Goal: Task Accomplishment & Management: Manage account settings

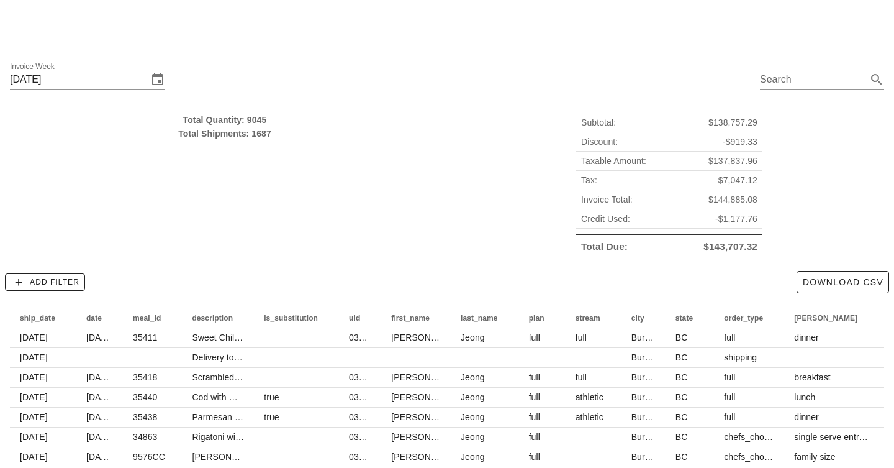
scroll to position [106, 0]
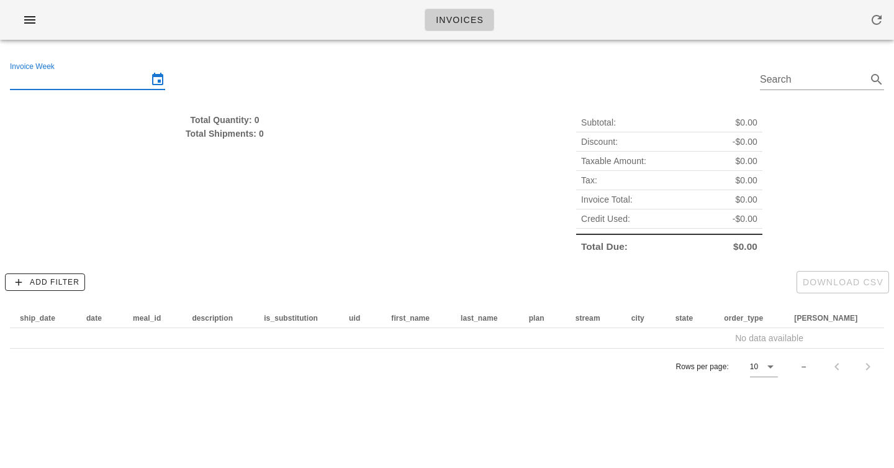
click at [66, 86] on input "Invoice Week" at bounding box center [79, 80] width 138 height 20
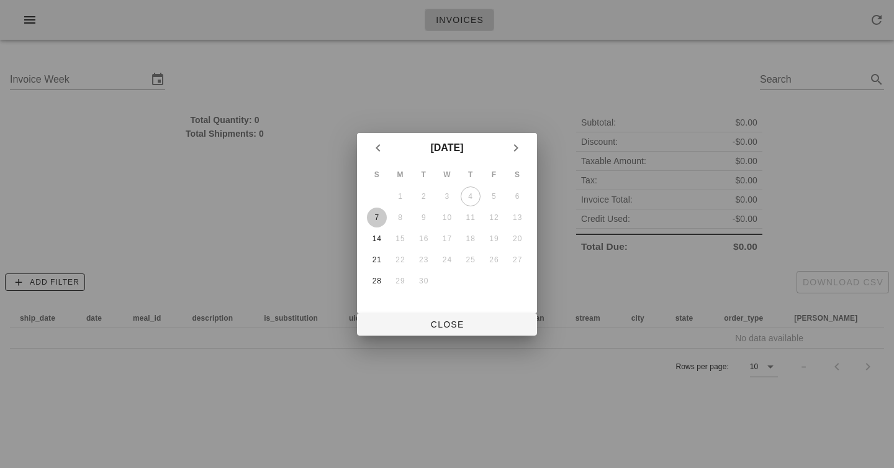
click at [374, 213] on div "7" at bounding box center [377, 217] width 20 height 9
click at [442, 320] on span "Close" at bounding box center [447, 324] width 160 height 10
type input "Sunday September 7"
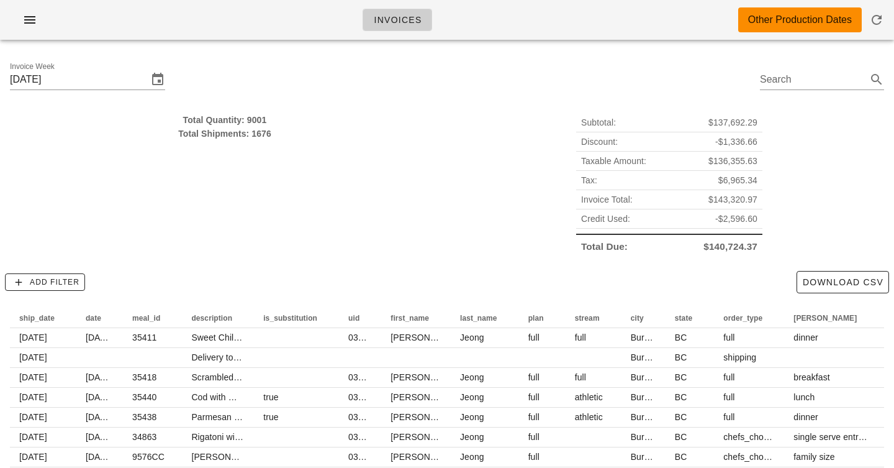
click at [546, 179] on div "Subtotal: $137,692.29 Discount: -$1,336.66 Taxable Amount: $136,355.63 Tax: $6,…" at bounding box center [669, 185] width 445 height 158
click at [783, 265] on div "Total Quantity: 9001 Total Shipments: 1676 Subtotal: $137,692.29 Discount: -$1,…" at bounding box center [447, 186] width 894 height 160
click at [731, 242] on span "$140,724.37" at bounding box center [731, 247] width 54 height 14
click at [731, 243] on span "$140,724.37" at bounding box center [731, 247] width 54 height 14
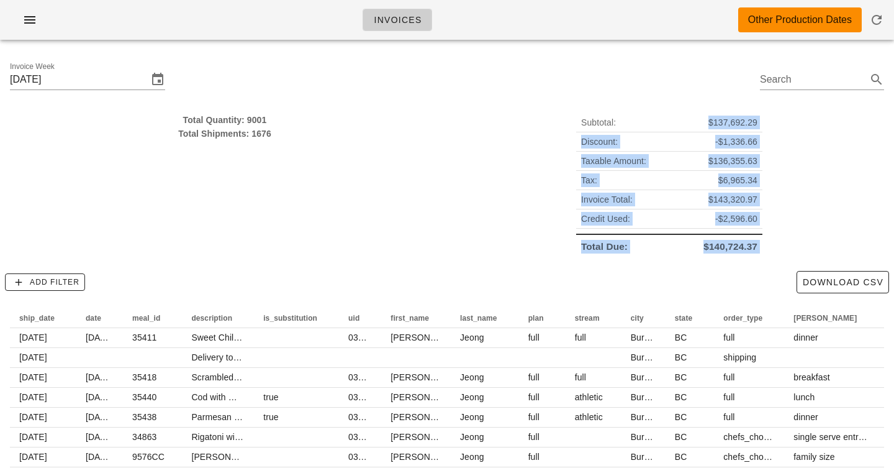
drag, startPoint x: 731, startPoint y: 243, endPoint x: 731, endPoint y: 129, distance: 113.7
click at [731, 129] on div "Subtotal: $137,692.29 Discount: -$1,336.66 Taxable Amount: $136,355.63 Tax: $6,…" at bounding box center [669, 184] width 186 height 143
click at [731, 129] on div "Subtotal: $137,692.29" at bounding box center [669, 122] width 186 height 19
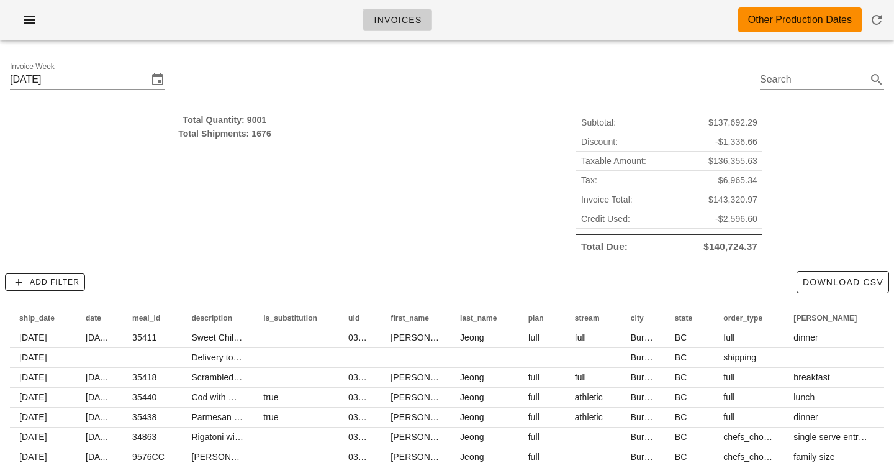
click at [731, 129] on div "Subtotal: $137,692.29" at bounding box center [669, 122] width 186 height 19
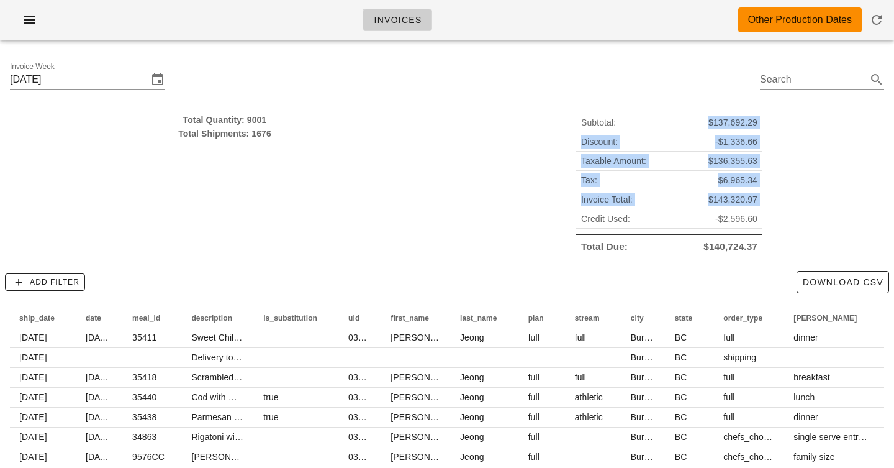
drag, startPoint x: 731, startPoint y: 129, endPoint x: 731, endPoint y: 205, distance: 75.8
click at [731, 205] on div "Subtotal: $137,692.29 Discount: -$1,336.66 Taxable Amount: $136,355.63 Tax: $6,…" at bounding box center [669, 184] width 186 height 143
click at [731, 205] on span "$143,320.97" at bounding box center [733, 200] width 49 height 14
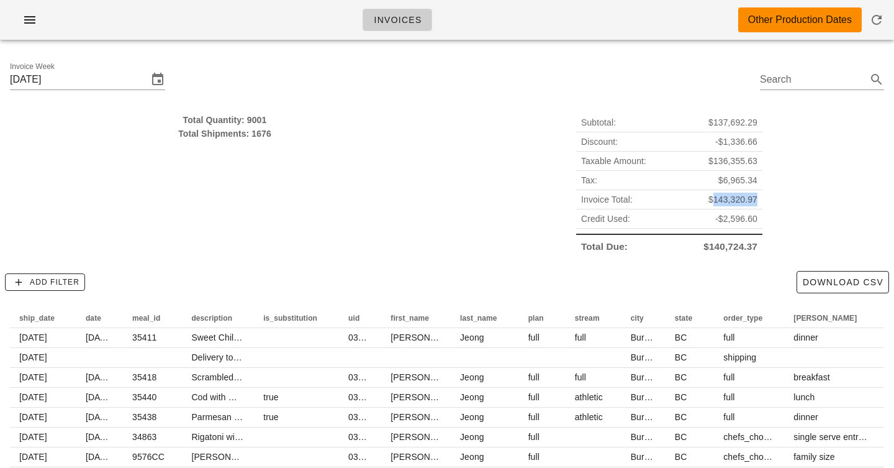
click at [731, 205] on span "$143,320.97" at bounding box center [733, 200] width 49 height 14
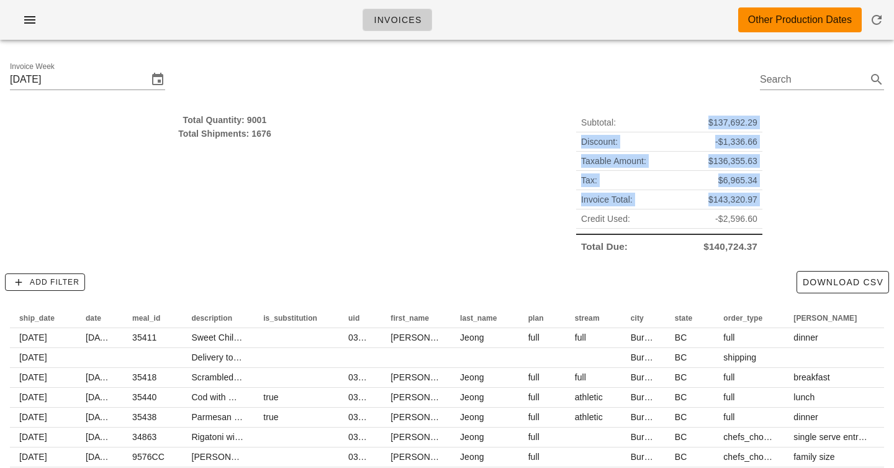
drag, startPoint x: 731, startPoint y: 205, endPoint x: 731, endPoint y: 113, distance: 91.9
click at [731, 113] on div "Subtotal: $137,692.29 Discount: -$1,336.66 Taxable Amount: $136,355.63 Tax: $6,…" at bounding box center [669, 184] width 186 height 143
click at [731, 113] on div "Subtotal: $137,692.29" at bounding box center [669, 122] width 186 height 19
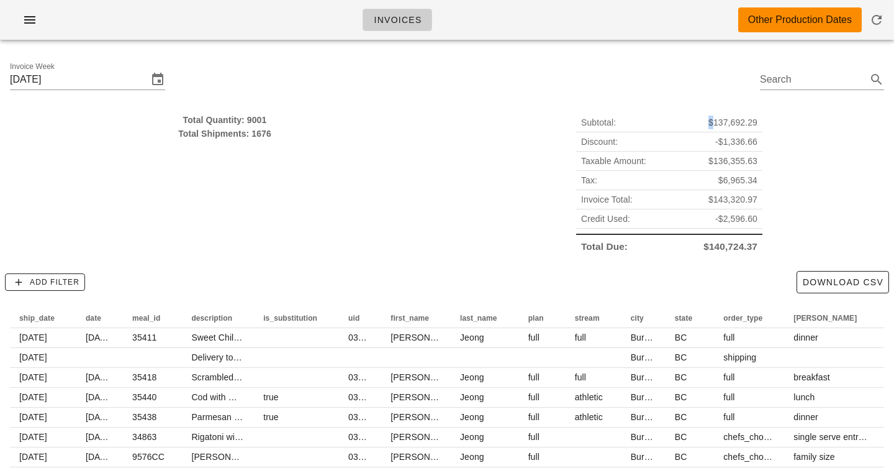
click at [731, 113] on div "Subtotal: $137,692.29" at bounding box center [669, 122] width 186 height 19
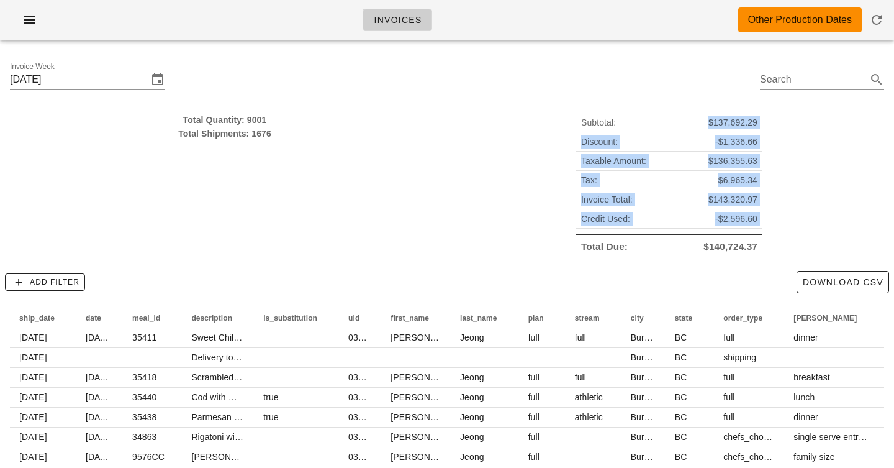
drag, startPoint x: 731, startPoint y: 113, endPoint x: 731, endPoint y: 224, distance: 111.2
click at [731, 224] on div "Subtotal: $137,692.29 Discount: -$1,336.66 Taxable Amount: $136,355.63 Tax: $6,…" at bounding box center [669, 184] width 186 height 143
click at [731, 224] on span "-$2,596.60" at bounding box center [736, 219] width 42 height 14
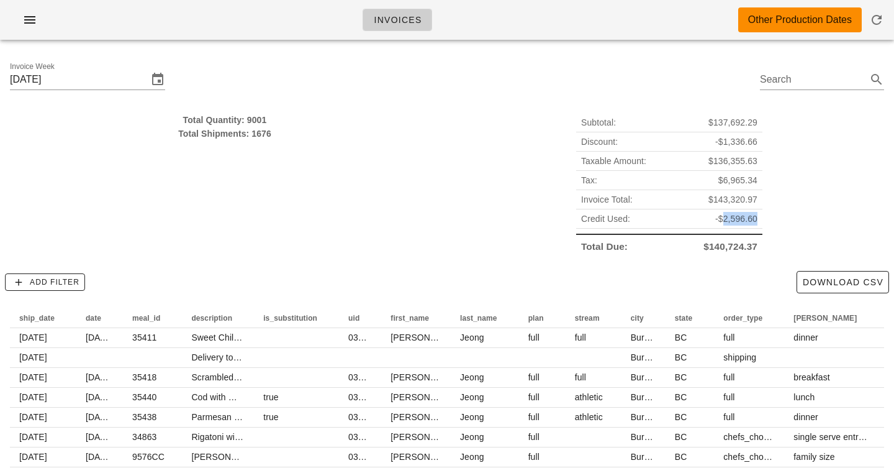
click at [731, 224] on span "-$2,596.60" at bounding box center [736, 219] width 42 height 14
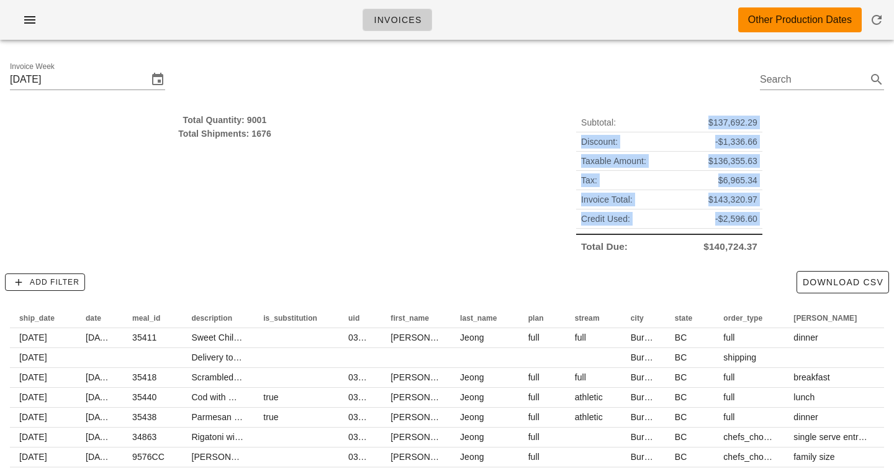
drag, startPoint x: 731, startPoint y: 224, endPoint x: 731, endPoint y: 124, distance: 100.6
click at [731, 124] on div "Subtotal: $137,692.29 Discount: -$1,336.66 Taxable Amount: $136,355.63 Tax: $6,…" at bounding box center [669, 184] width 186 height 143
click at [731, 124] on span "$137,692.29" at bounding box center [733, 123] width 49 height 14
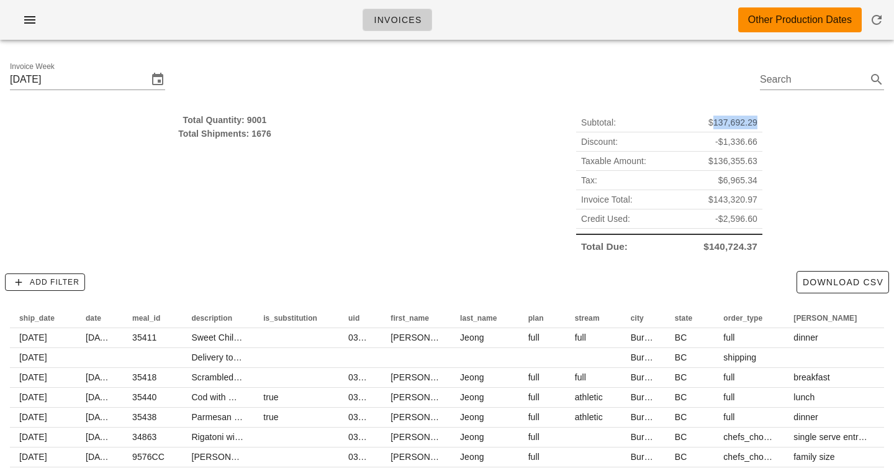
click at [731, 124] on span "$137,692.29" at bounding box center [733, 123] width 49 height 14
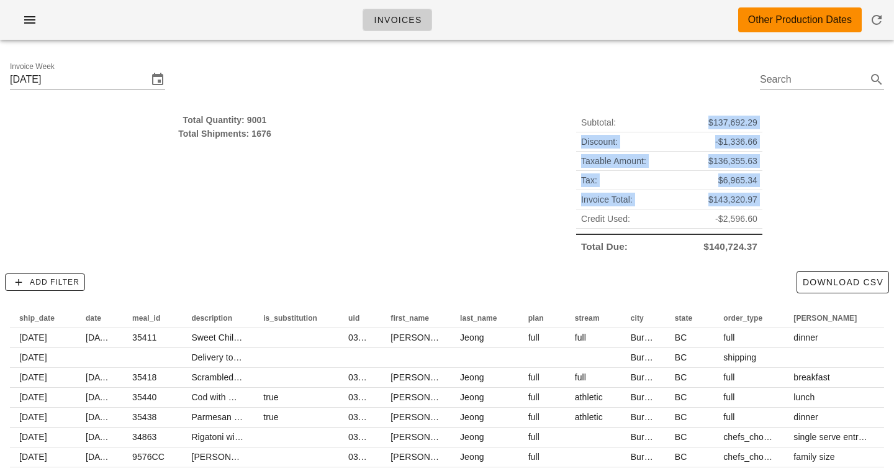
drag, startPoint x: 731, startPoint y: 124, endPoint x: 731, endPoint y: 245, distance: 121.1
click at [731, 245] on div "Subtotal: $137,692.29 Discount: -$1,336.66 Taxable Amount: $136,355.63 Tax: $6,…" at bounding box center [669, 184] width 186 height 143
click at [728, 216] on span "-$2,596.60" at bounding box center [736, 219] width 42 height 14
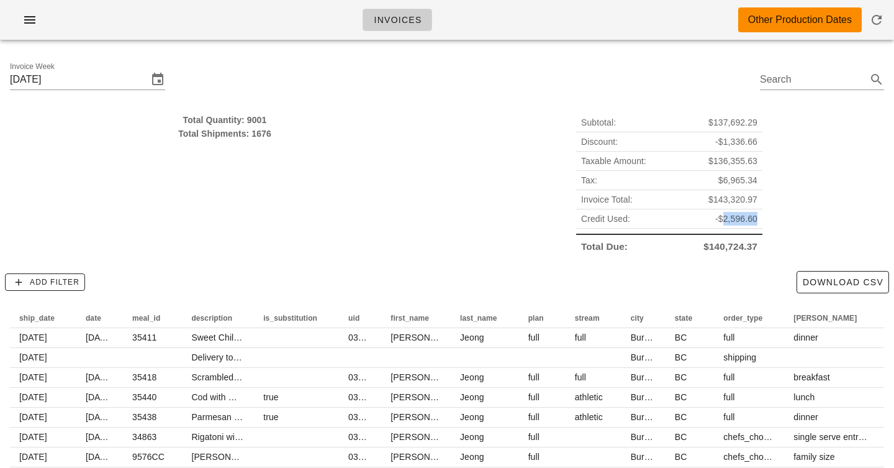
click at [728, 216] on span "-$2,596.60" at bounding box center [736, 219] width 42 height 14
click at [616, 224] on span "Credit Used:" at bounding box center [605, 219] width 49 height 14
click at [616, 220] on span "Credit Used:" at bounding box center [605, 219] width 49 height 14
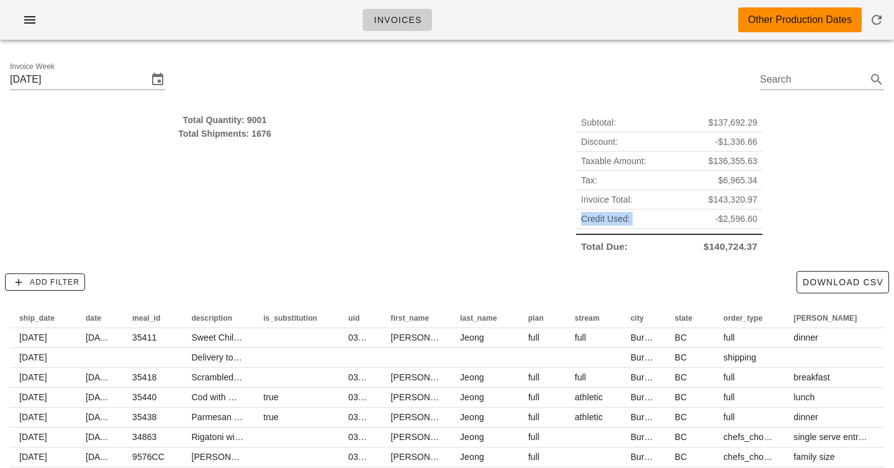
click at [616, 220] on span "Credit Used:" at bounding box center [605, 219] width 49 height 14
click at [288, 99] on div "Invoice Week Sunday September 7 Search" at bounding box center [447, 81] width 894 height 63
click at [318, 102] on div "Invoice Week Sunday September 7 Search" at bounding box center [447, 81] width 894 height 63
click at [301, 32] on div "Invoices Other Production Dates" at bounding box center [447, 20] width 894 height 40
click at [40, 9] on button "button" at bounding box center [30, 20] width 40 height 22
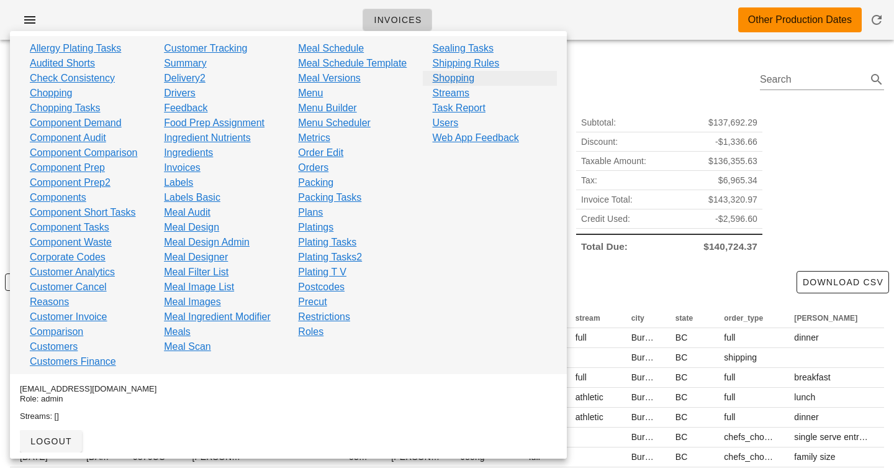
click at [457, 79] on link "Shopping" at bounding box center [454, 78] width 42 height 15
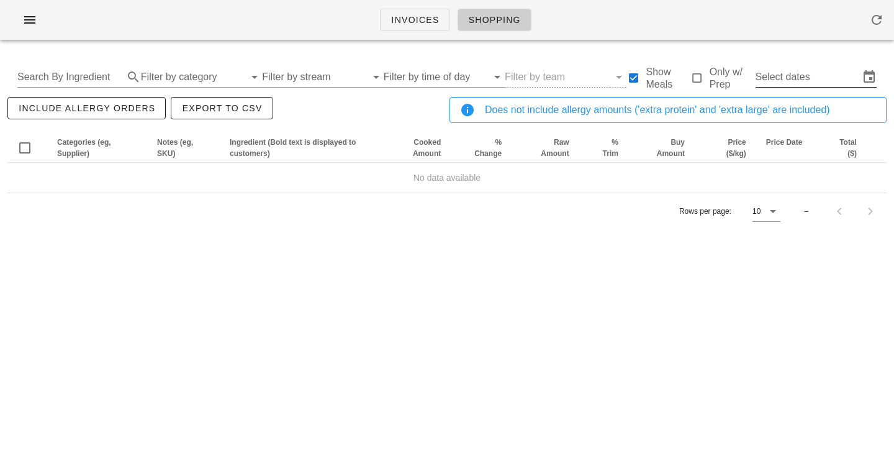
click at [815, 79] on input "Select dates" at bounding box center [808, 77] width 104 height 20
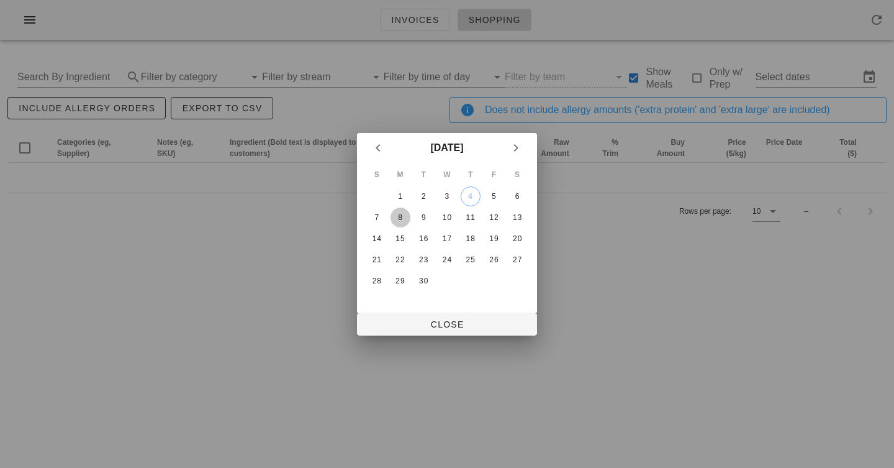
click at [402, 218] on div "8" at bounding box center [401, 217] width 20 height 9
click at [519, 216] on div "13" at bounding box center [517, 217] width 20 height 9
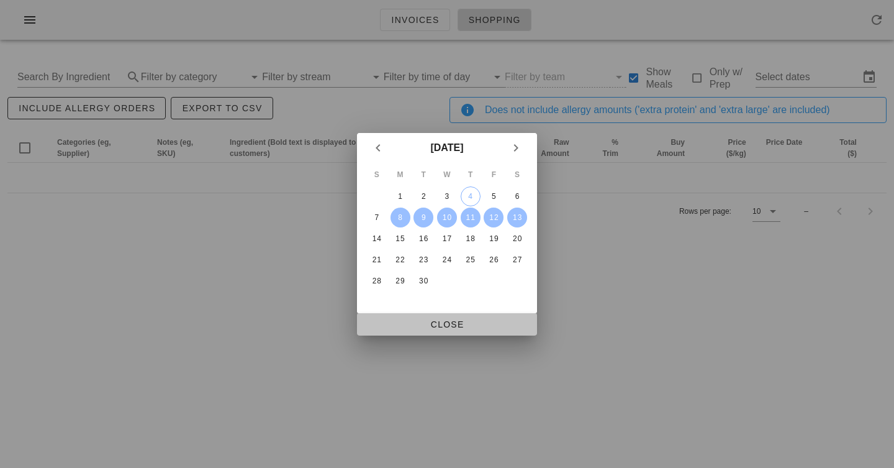
click at [417, 332] on button "Close" at bounding box center [447, 324] width 180 height 22
type input "Mon Sep 8 - Sat Sep 13"
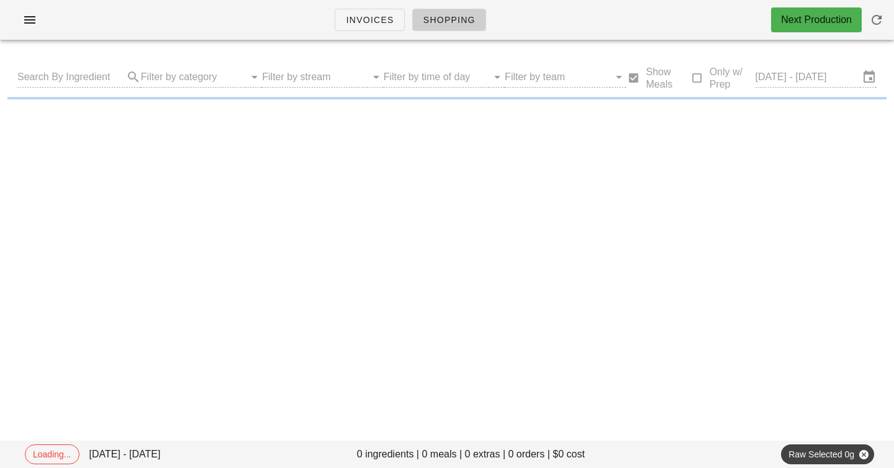
click at [235, 27] on div "Invoices Shopping Next Production" at bounding box center [447, 20] width 894 height 40
click at [238, 18] on div "Invoices Shopping Next Production" at bounding box center [447, 20] width 894 height 40
click at [250, 43] on div "Invoices Shopping Next Production" at bounding box center [447, 25] width 894 height 50
click at [230, 19] on div "Invoices Shopping Next Production" at bounding box center [447, 20] width 894 height 40
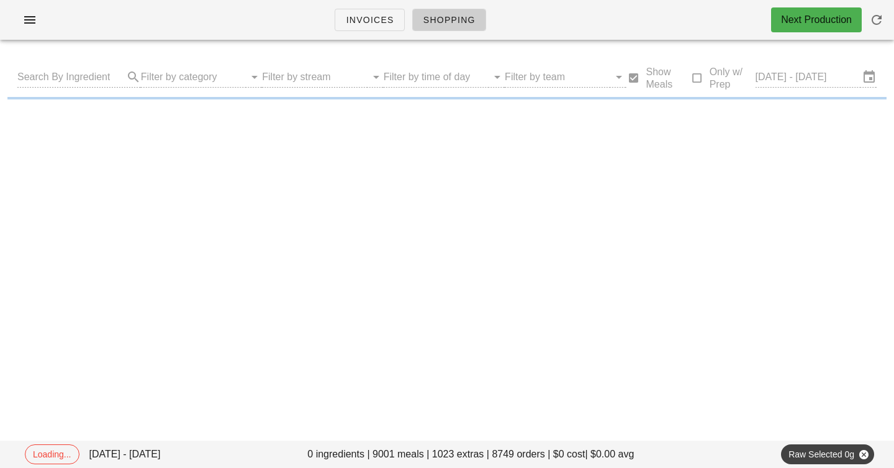
click at [264, 9] on div "Invoices Shopping Next Production" at bounding box center [447, 20] width 894 height 40
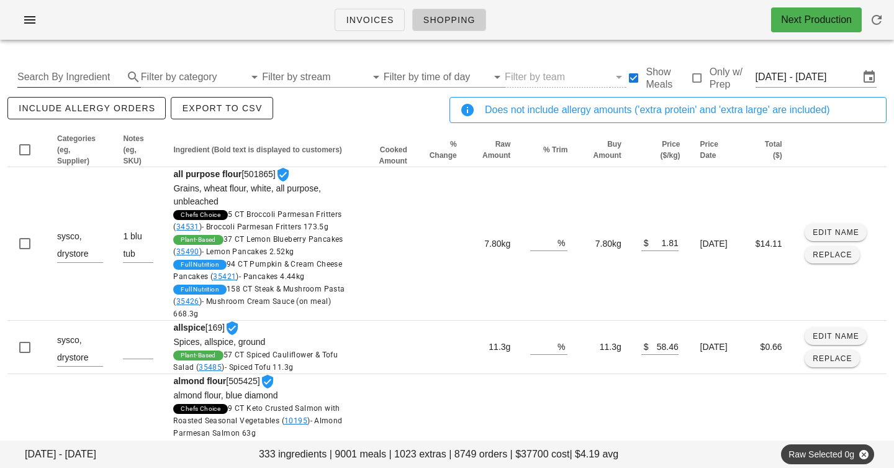
click at [105, 69] on input "Search By Ingredient" at bounding box center [69, 77] width 104 height 20
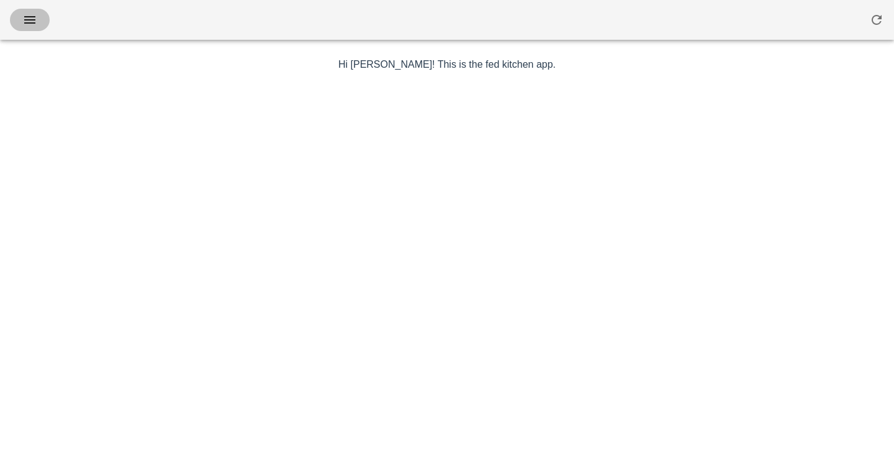
click at [25, 16] on icon "button" at bounding box center [29, 19] width 15 height 15
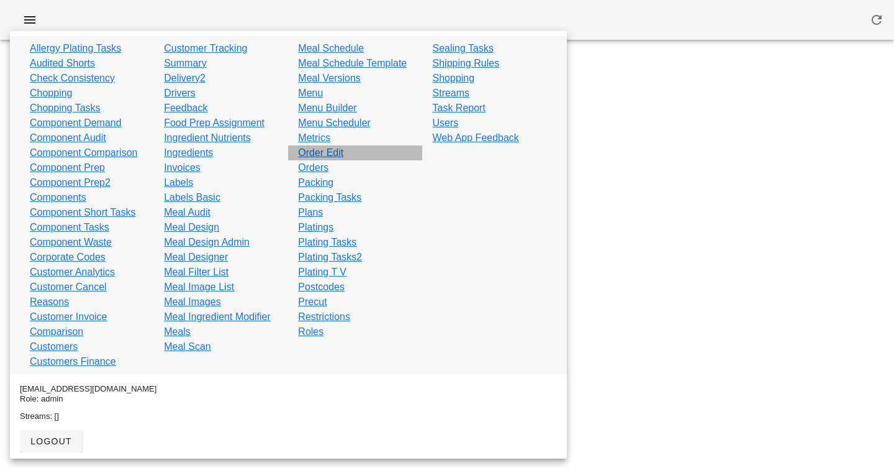
click at [314, 152] on link "Order Edit" at bounding box center [320, 152] width 45 height 15
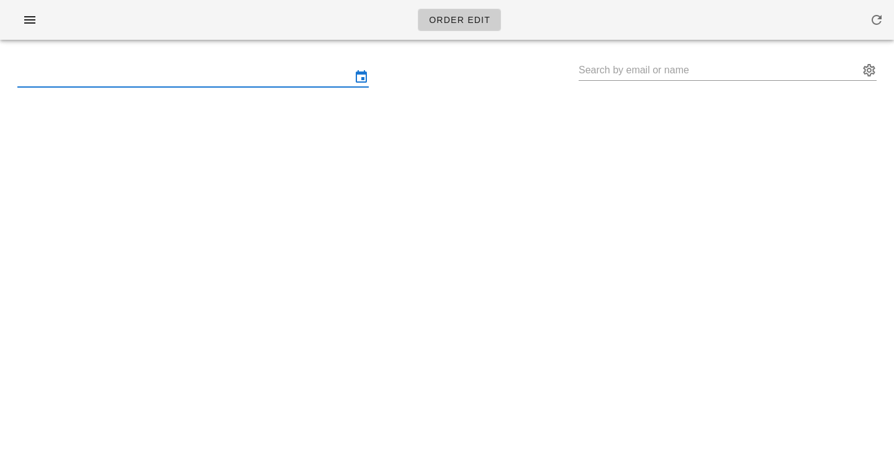
click at [247, 73] on input "text" at bounding box center [184, 77] width 334 height 20
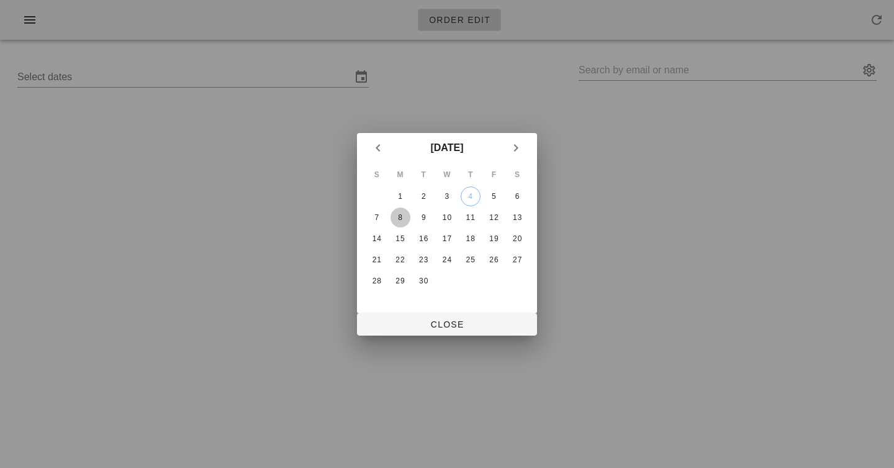
click at [396, 216] on div "8" at bounding box center [401, 217] width 20 height 9
click at [522, 217] on div "13" at bounding box center [517, 217] width 20 height 9
click at [391, 214] on div "8" at bounding box center [401, 217] width 20 height 9
click at [376, 216] on div "7" at bounding box center [377, 217] width 20 height 9
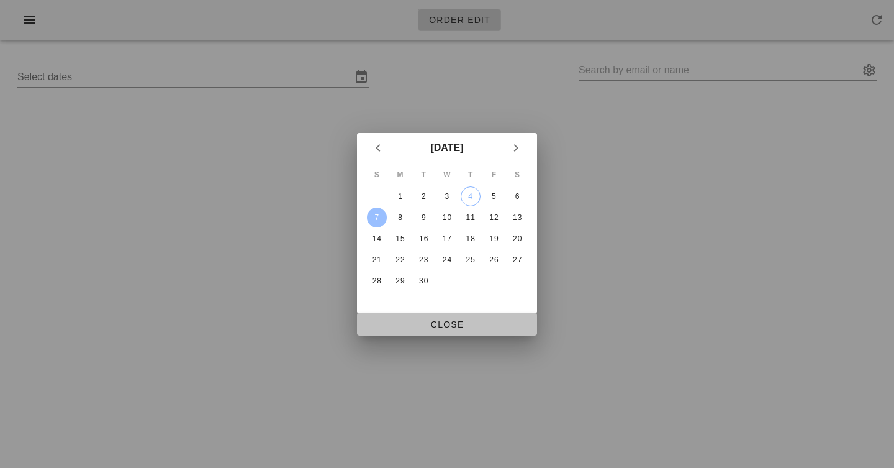
click at [455, 322] on span "Close" at bounding box center [447, 324] width 160 height 10
type input "[DATE] - [DATE]"
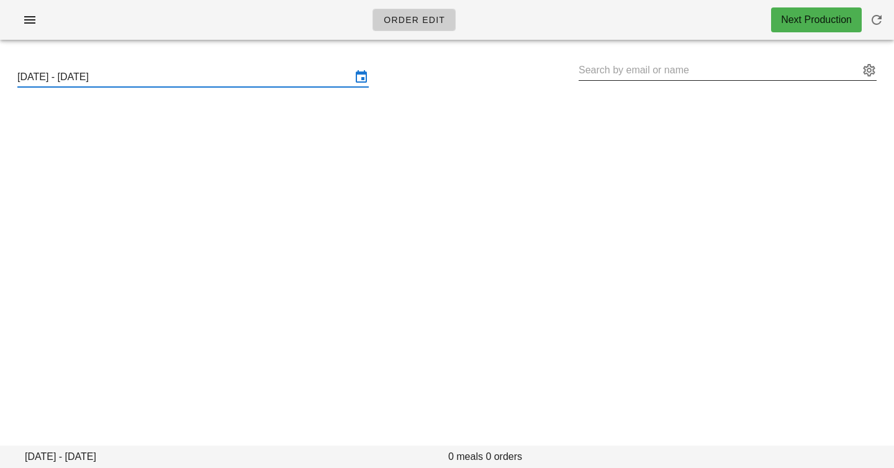
click at [719, 63] on input "text" at bounding box center [719, 70] width 281 height 20
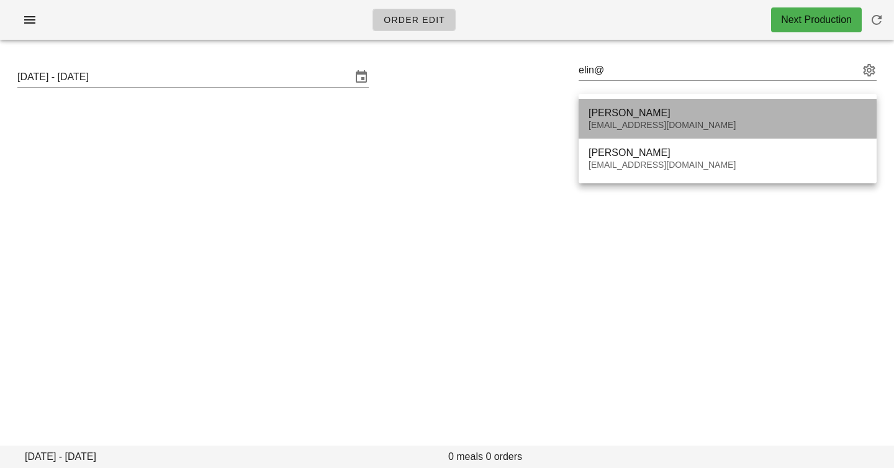
click at [706, 109] on div "Elin Tayyar" at bounding box center [728, 113] width 278 height 12
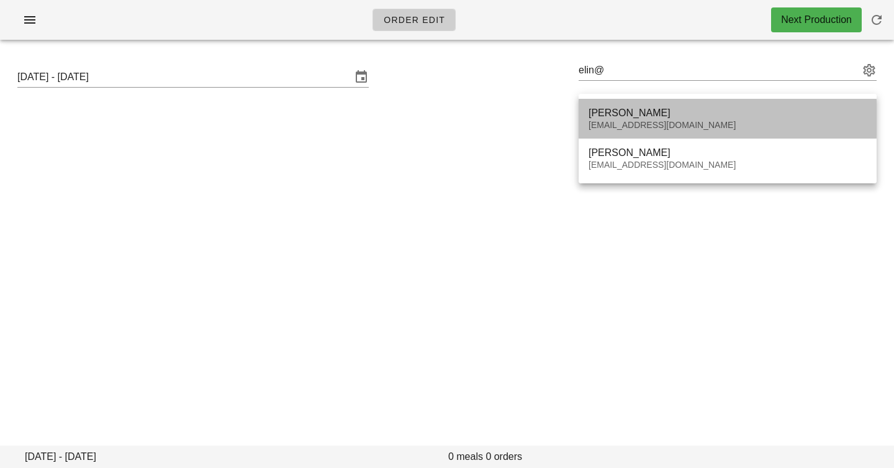
type input "[PERSON_NAME] ([EMAIL_ADDRESS][DOMAIN_NAME])"
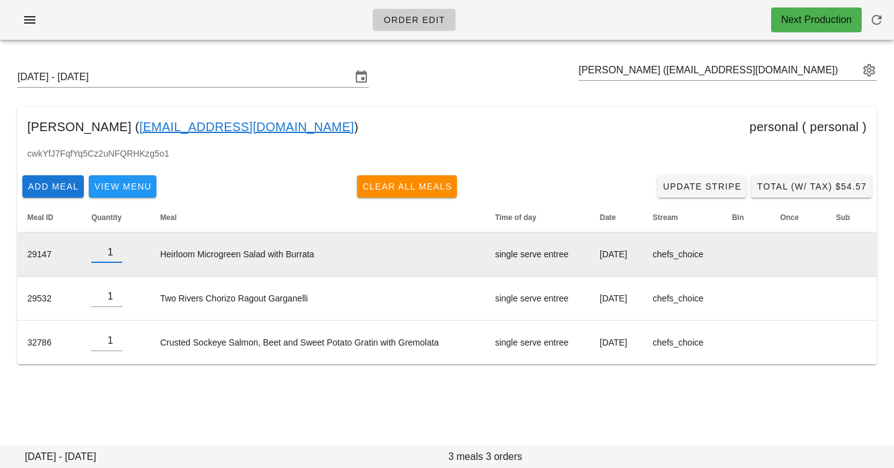
click at [101, 252] on input "1" at bounding box center [106, 252] width 31 height 20
type input "0"
click at [115, 258] on input "0" at bounding box center [106, 252] width 31 height 20
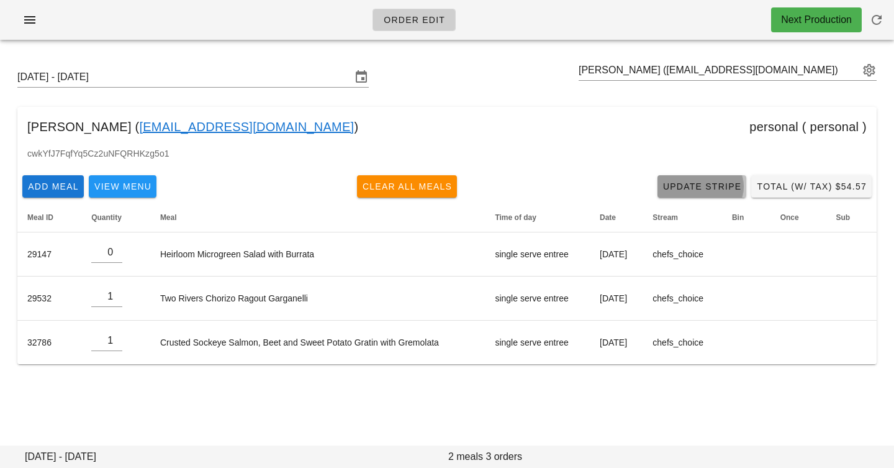
click at [687, 186] on span "Update Stripe" at bounding box center [702, 186] width 79 height 10
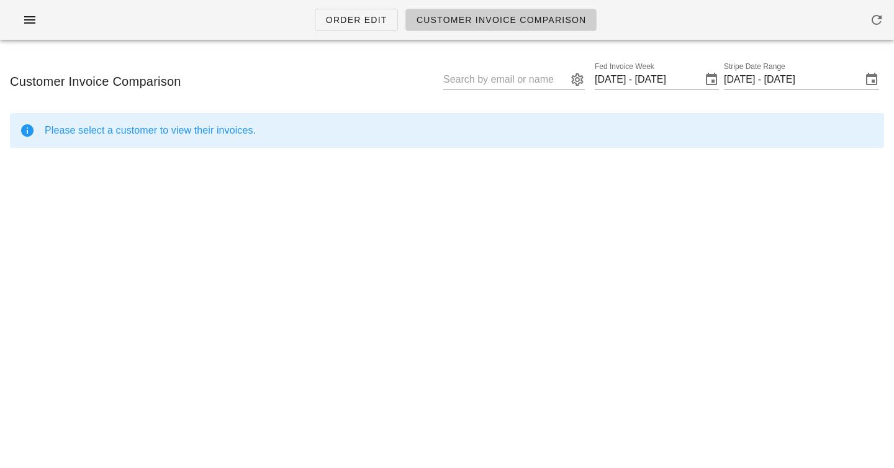
type input "[PERSON_NAME] ([EMAIL_ADDRESS][DOMAIN_NAME])"
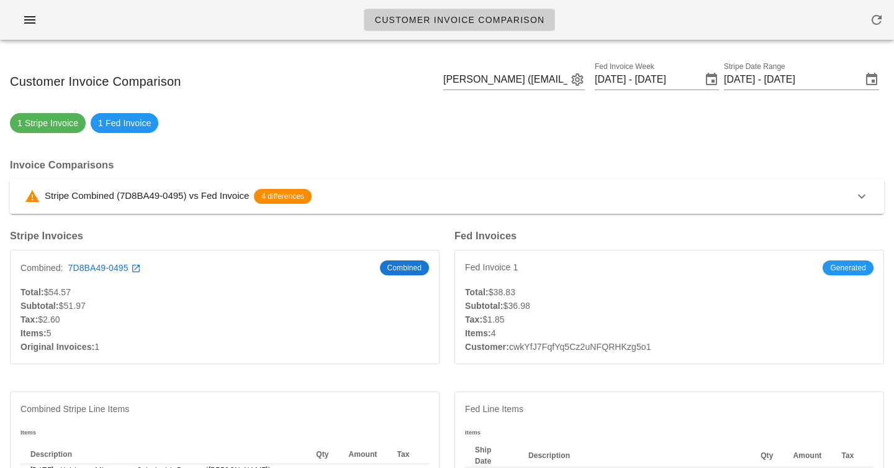
click at [45, 127] on span "1 Stripe Invoice" at bounding box center [47, 123] width 61 height 20
click at [124, 124] on span "1 Fed Invoice" at bounding box center [124, 123] width 53 height 20
click at [303, 125] on div "1 Stripe Invoice 1 Fed Invoice" at bounding box center [447, 123] width 874 height 20
click at [573, 80] on button "appended action" at bounding box center [577, 79] width 15 height 15
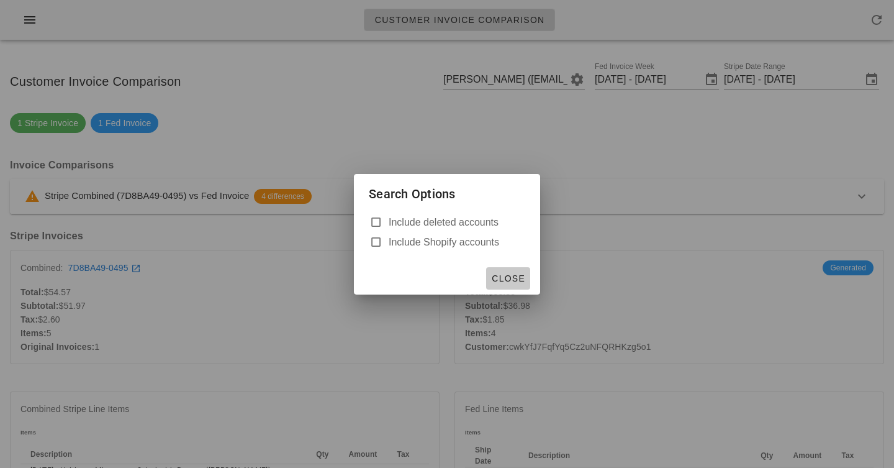
click at [508, 274] on span "Close" at bounding box center [508, 278] width 34 height 10
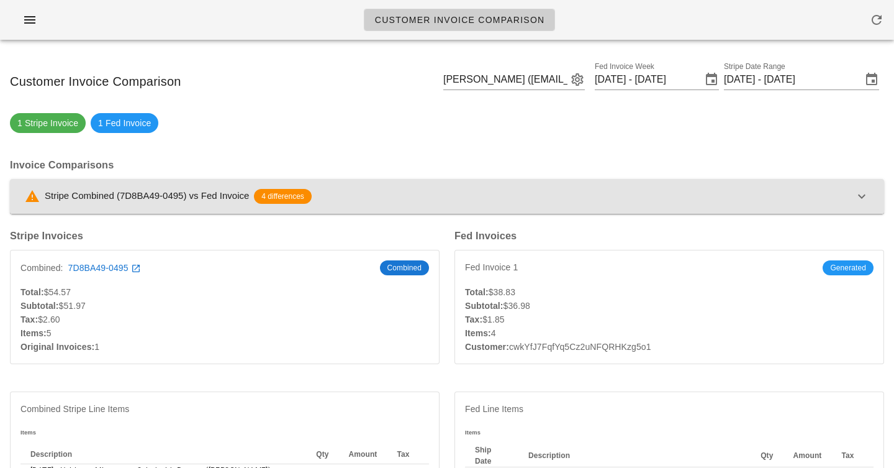
click at [856, 196] on icon "button" at bounding box center [862, 196] width 15 height 15
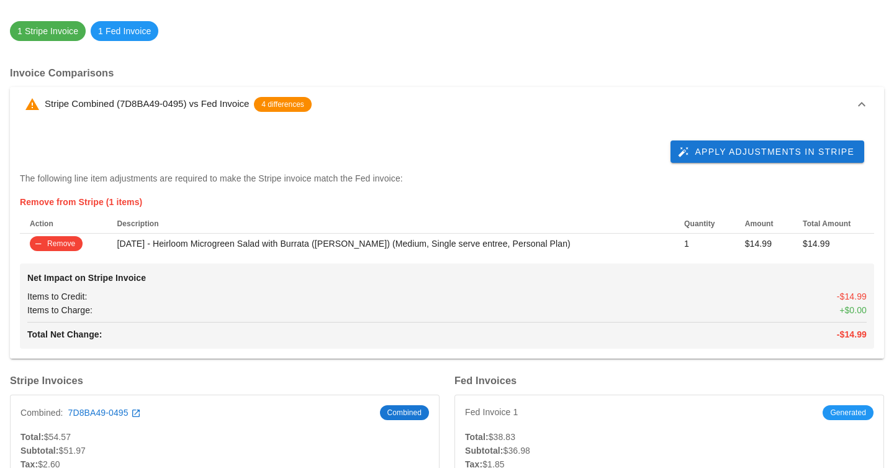
scroll to position [96, 0]
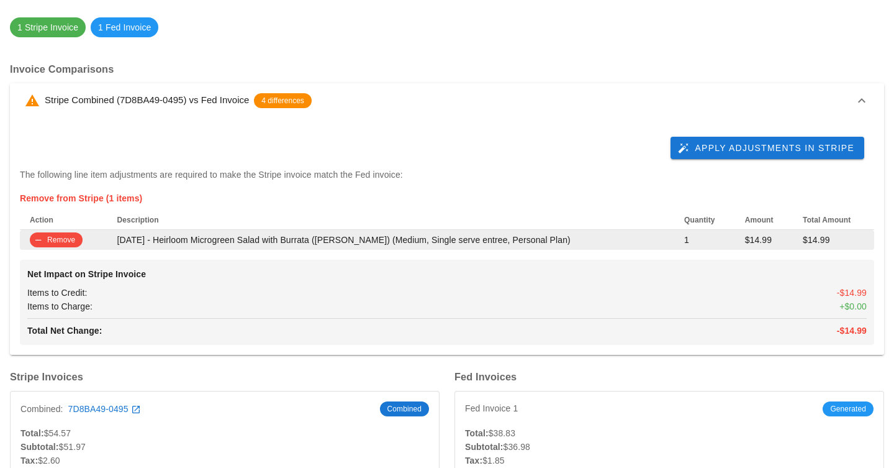
click at [55, 239] on span "Remove" at bounding box center [56, 239] width 38 height 15
click at [194, 237] on td "[DATE] - Heirloom Microgreen Salad with Burrata ([PERSON_NAME]) (Medium, Single…" at bounding box center [391, 240] width 568 height 20
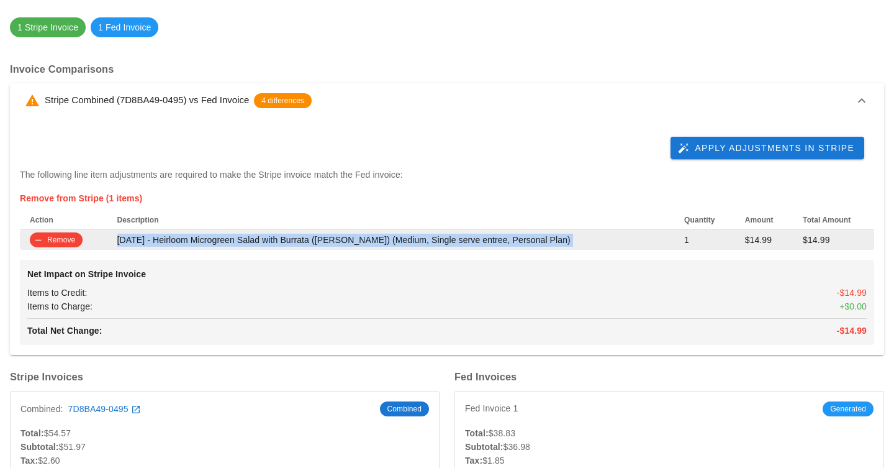
click at [194, 237] on td "[DATE] - Heirloom Microgreen Salad with Burrata ([PERSON_NAME]) (Medium, Single…" at bounding box center [391, 240] width 568 height 20
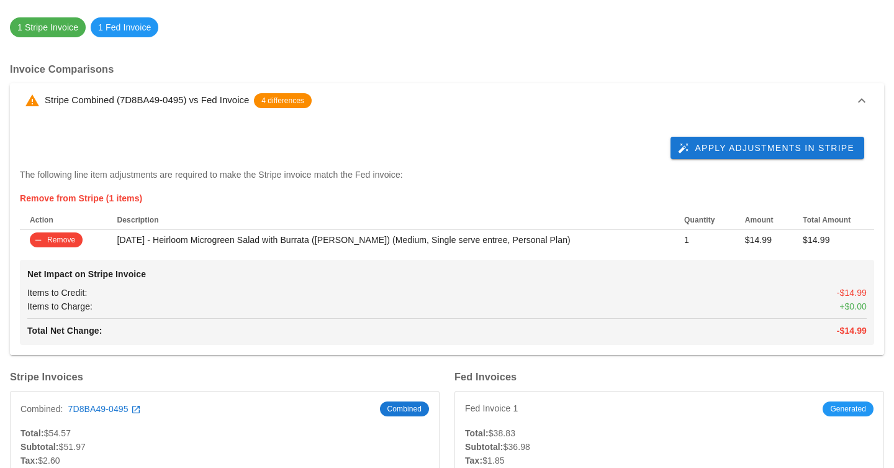
click at [386, 164] on div "Apply Adjustments in Stripe" at bounding box center [447, 148] width 855 height 40
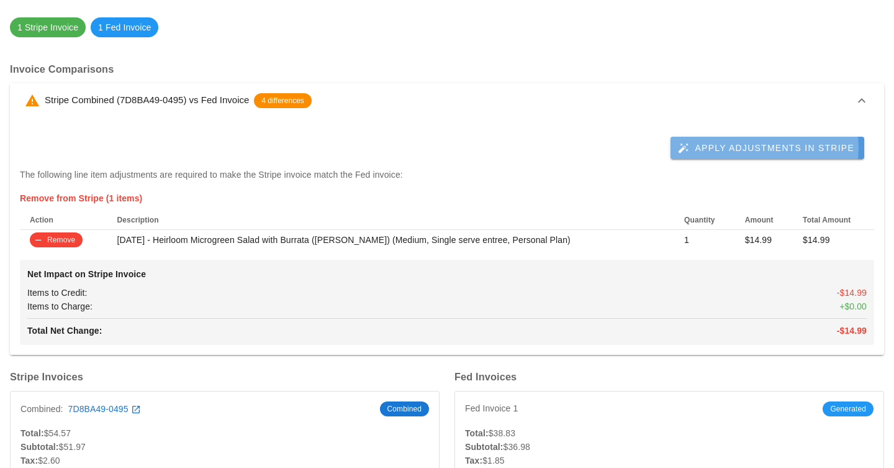
click at [771, 153] on span "Apply Adjustments in Stripe" at bounding box center [768, 147] width 174 height 11
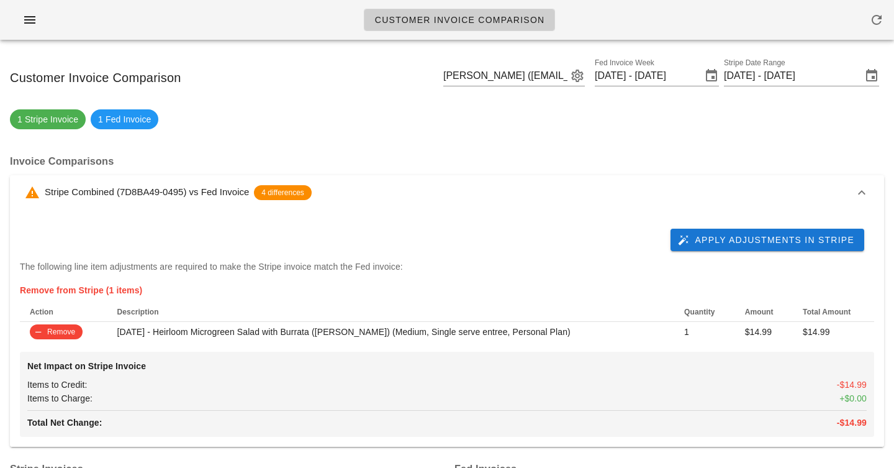
scroll to position [0, 0]
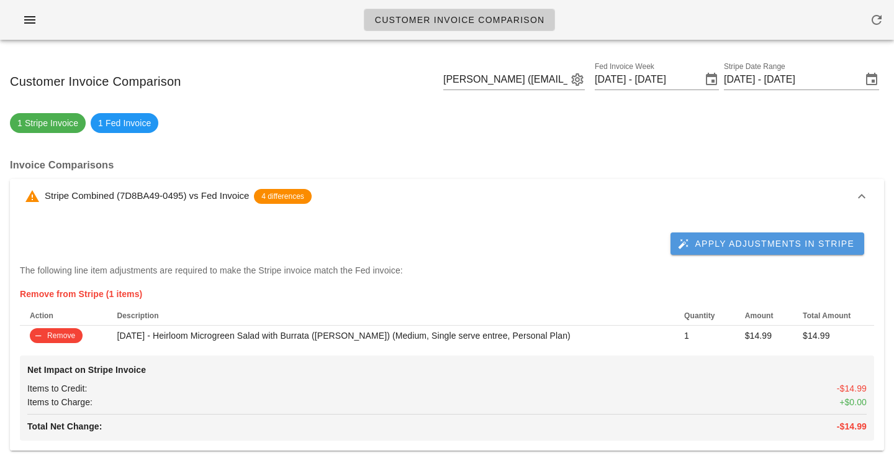
click at [689, 245] on icon "button" at bounding box center [683, 243] width 11 height 11
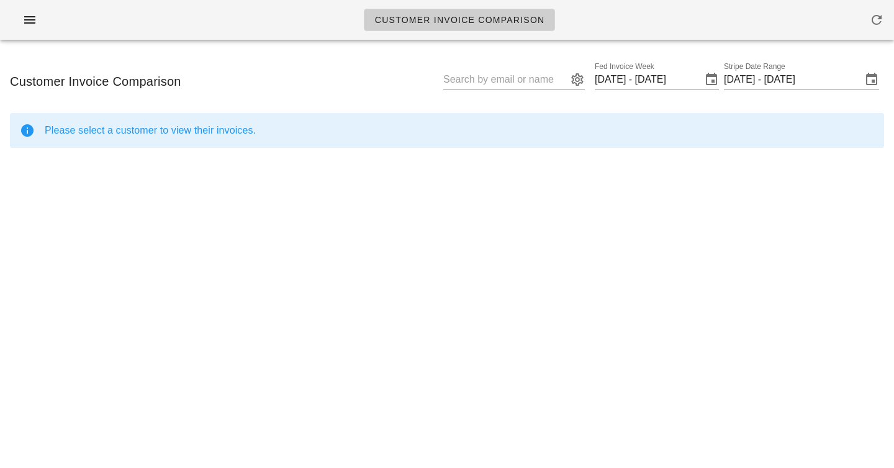
type input "[PERSON_NAME] ([EMAIL_ADDRESS][DOMAIN_NAME])"
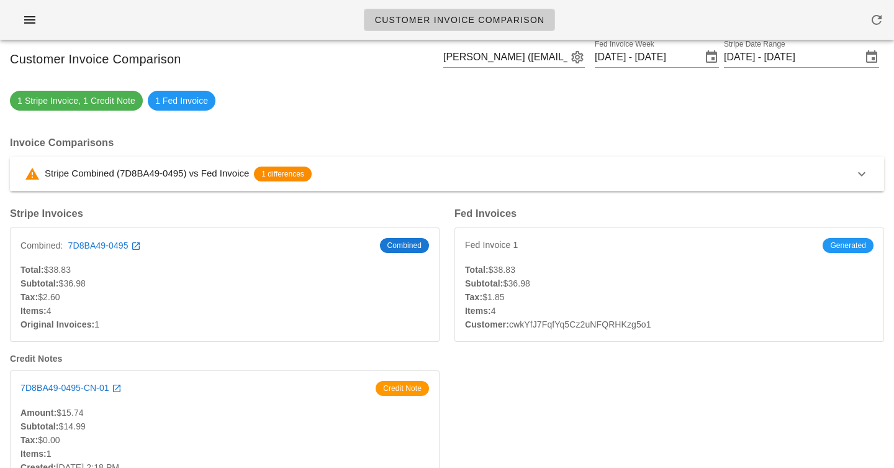
scroll to position [35, 0]
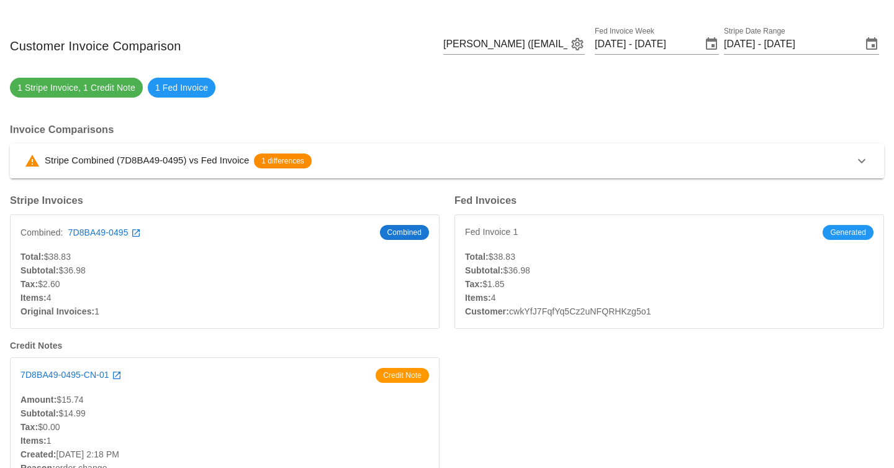
click at [165, 39] on div "Customer Invoice Comparison [PERSON_NAME] ([EMAIL_ADDRESS][DOMAIN_NAME]) Fed In…" at bounding box center [447, 45] width 894 height 63
click at [324, 86] on div "1 Stripe Invoice , 1 Credit Note 1 Fed Invoice" at bounding box center [447, 88] width 874 height 20
click at [191, 31] on div "Customer Invoice Comparison [PERSON_NAME] ([EMAIL_ADDRESS][DOMAIN_NAME]) Fed In…" at bounding box center [447, 45] width 894 height 63
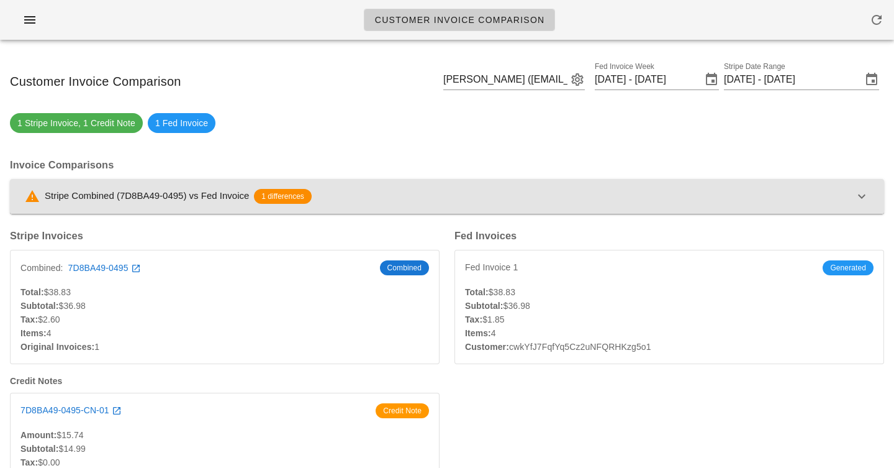
click at [199, 194] on span "Stripe Combined (7D8BA49-0495) vs Fed Invoice" at bounding box center [147, 195] width 204 height 11
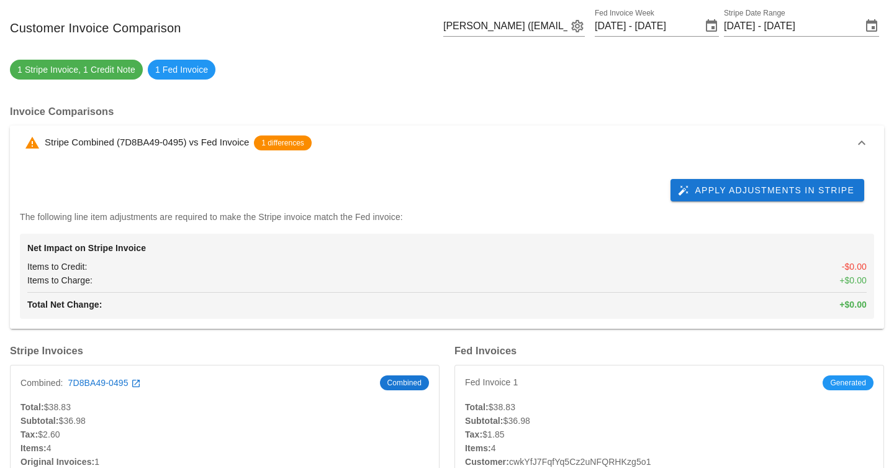
scroll to position [56, 0]
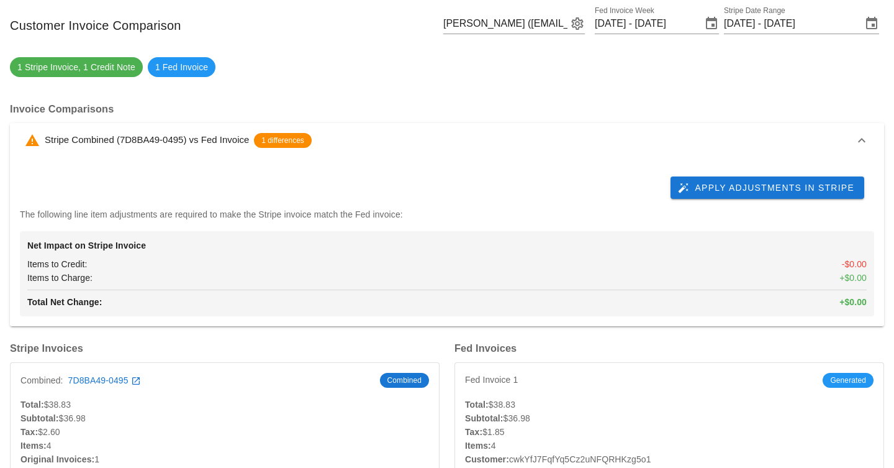
click at [358, 117] on div "Invoice Comparisons Stripe Combined (7D8BA49-0495) vs Fed Invoice 1 differences…" at bounding box center [446, 213] width 889 height 239
click at [356, 137] on div "Stripe Combined (7D8BA49-0495) vs Fed Invoice 1 differences" at bounding box center [440, 140] width 830 height 15
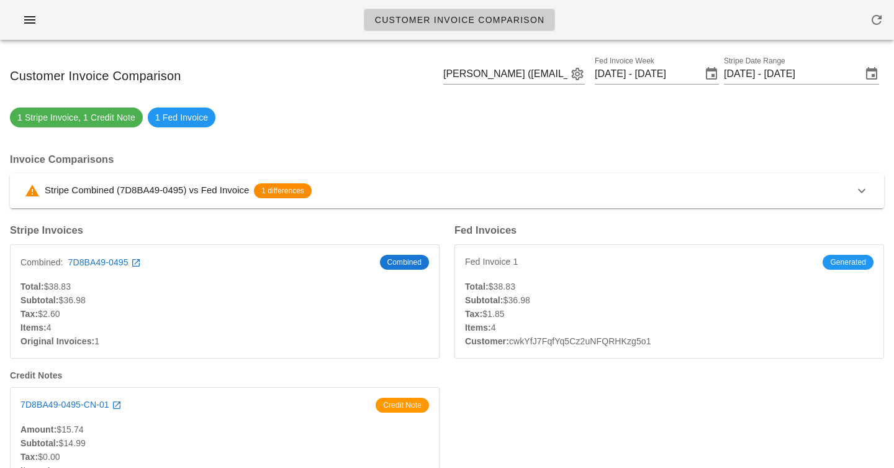
scroll to position [4, 0]
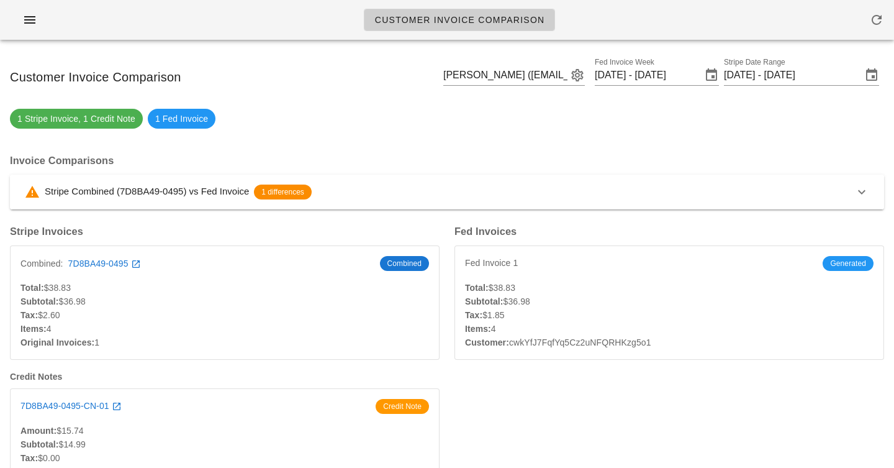
click at [52, 313] on div "Tax: $2.60" at bounding box center [224, 315] width 409 height 14
click at [49, 319] on div "Tax: $2.60" at bounding box center [224, 315] width 409 height 14
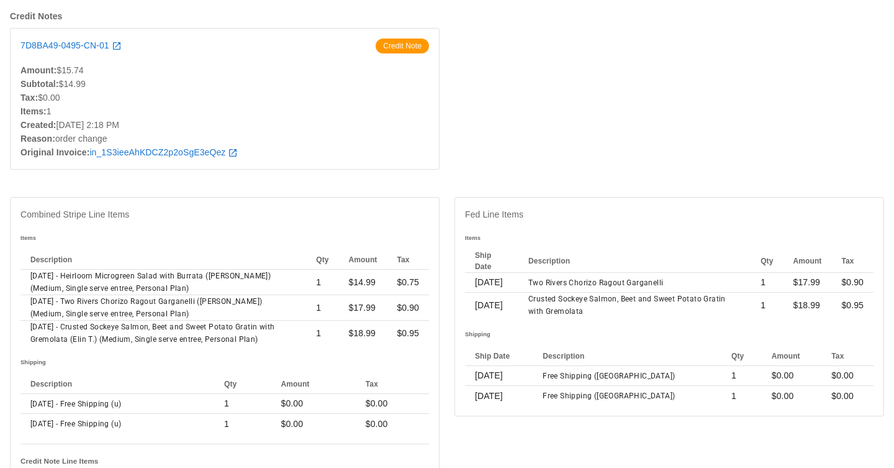
scroll to position [435, 0]
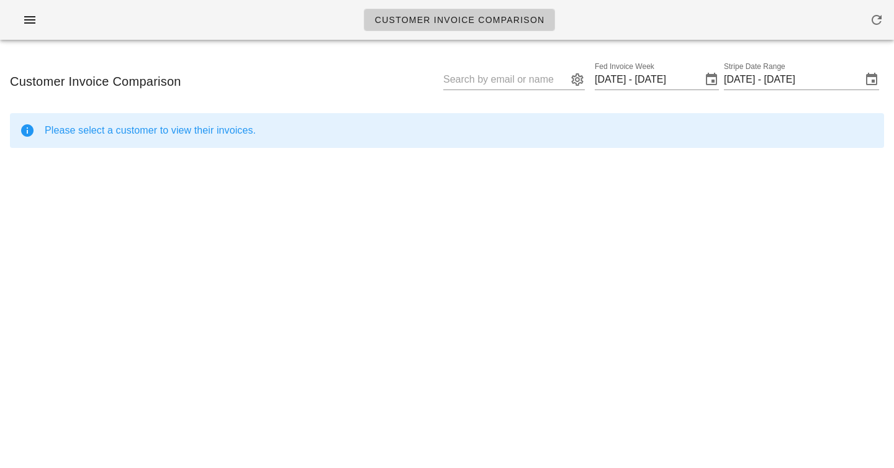
type input "[PERSON_NAME] ([EMAIL_ADDRESS][DOMAIN_NAME])"
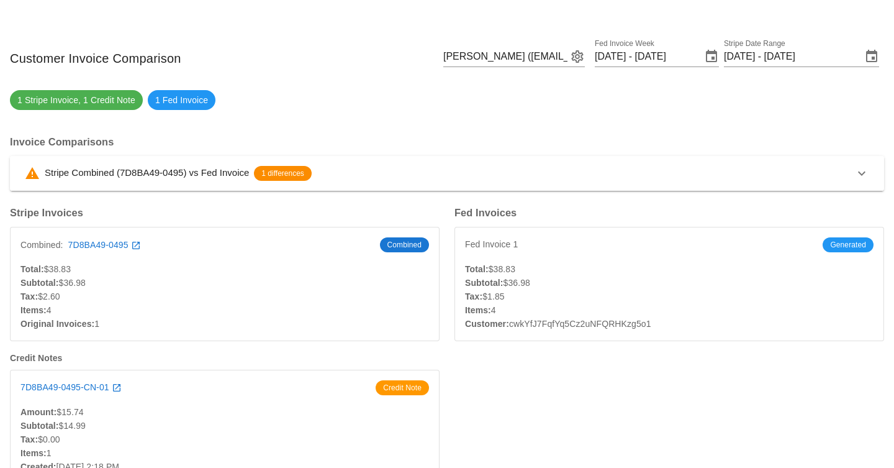
scroll to position [29, 0]
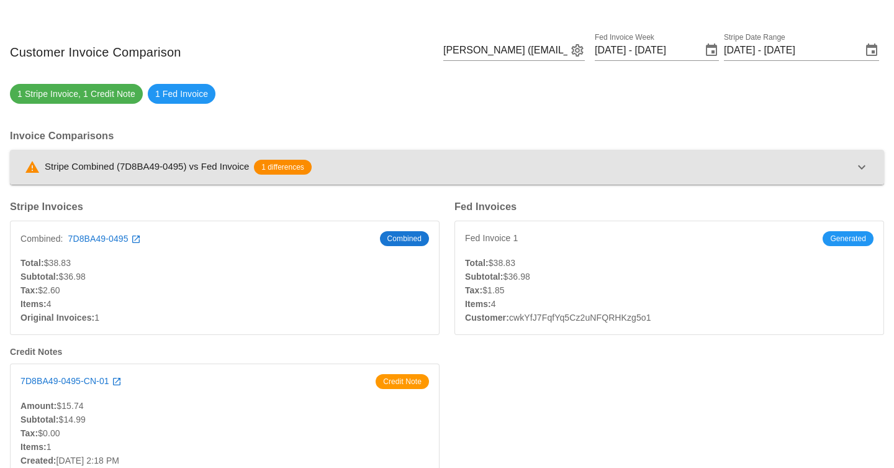
click at [278, 176] on button "Stripe Combined (7D8BA49-0495) vs Fed Invoice 1 differences" at bounding box center [447, 167] width 874 height 35
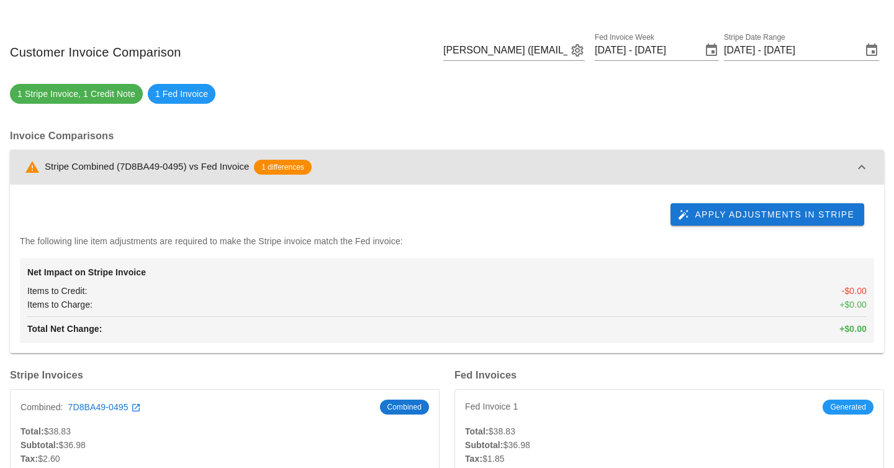
click at [449, 175] on button "Stripe Combined (7D8BA49-0495) vs Fed Invoice 1 differences" at bounding box center [447, 167] width 874 height 35
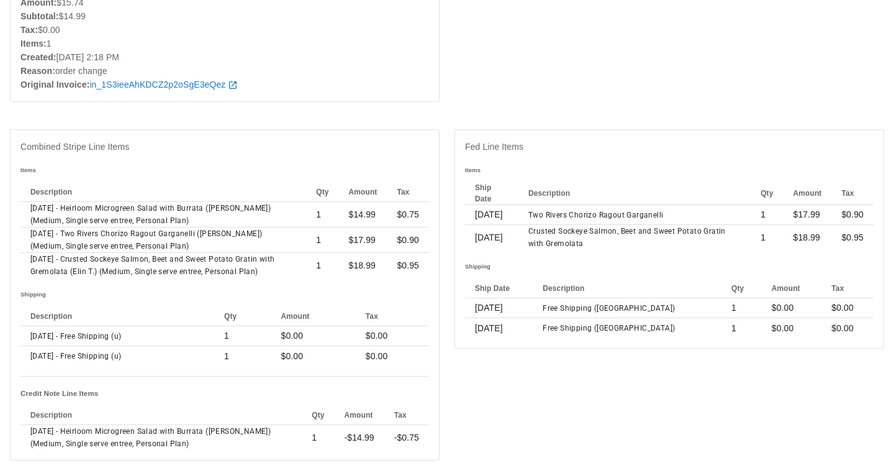
scroll to position [435, 0]
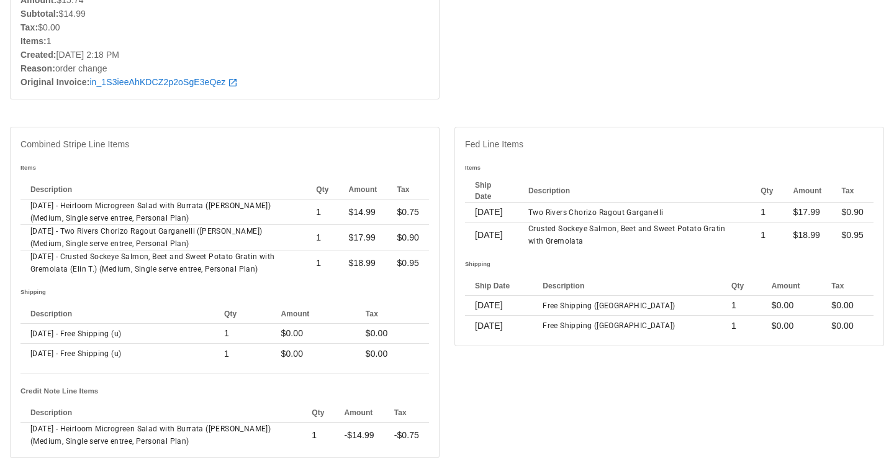
click at [329, 57] on div "Created: [DATE] 2:18 PM" at bounding box center [224, 55] width 409 height 14
